Goal: Complete application form

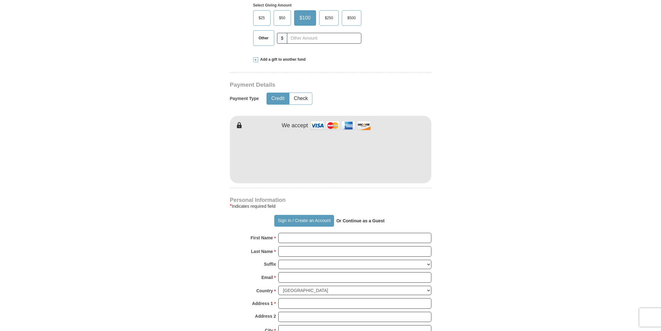
scroll to position [240, 0]
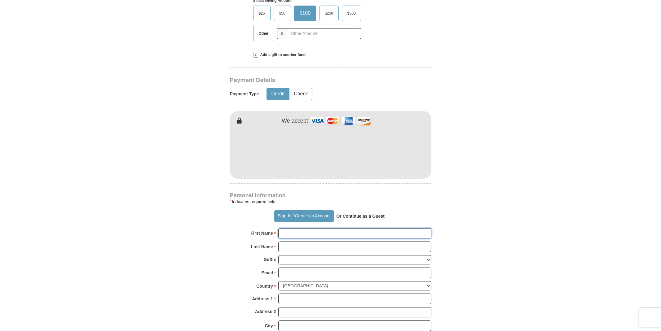
click at [427, 234] on input "First Name *" at bounding box center [354, 233] width 153 height 11
click at [427, 232] on input "First Name *" at bounding box center [354, 233] width 153 height 11
type input "[GEOGRAPHIC_DATA]"
type input "Schayes"
type input "[EMAIL_ADDRESS][DOMAIN_NAME]"
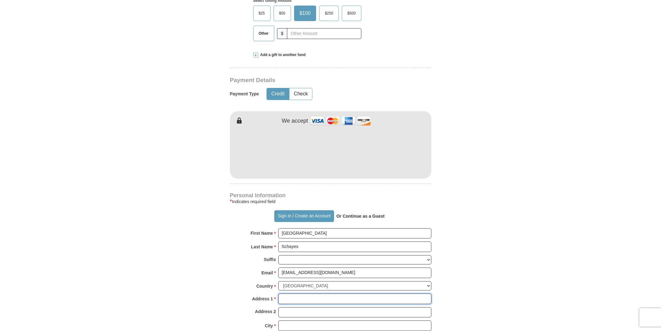
type input "[STREET_ADDRESS]"
type input "[GEOGRAPHIC_DATA]"
select select "CA"
type input "92657"
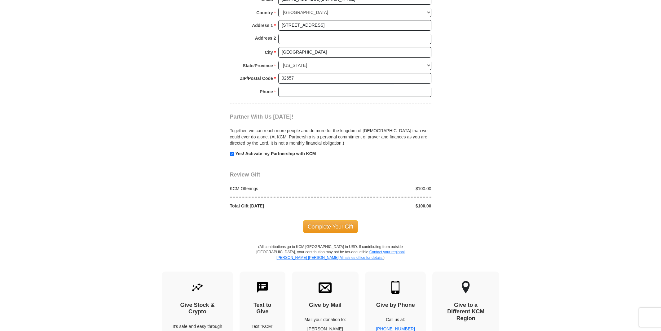
scroll to position [512, 0]
click at [328, 221] on span "Complete Your Gift" at bounding box center [330, 227] width 55 height 13
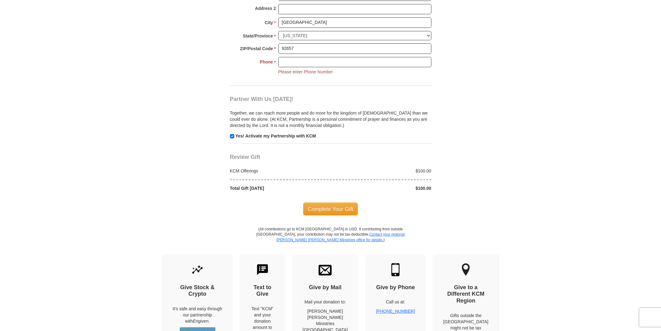
scroll to position [535, 0]
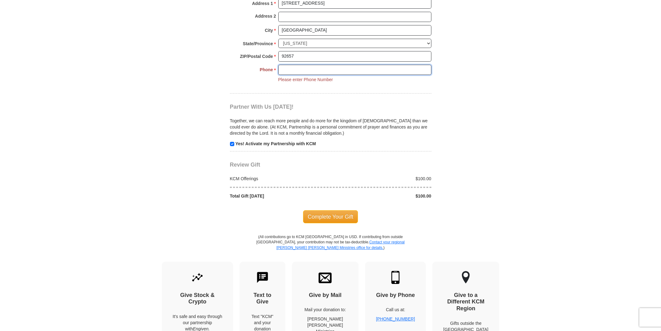
click at [427, 65] on input "Phone * *" at bounding box center [354, 70] width 153 height 11
type input "9492905963"
click at [338, 210] on span "Complete Your Gift" at bounding box center [330, 216] width 55 height 13
